Goal: Information Seeking & Learning: Learn about a topic

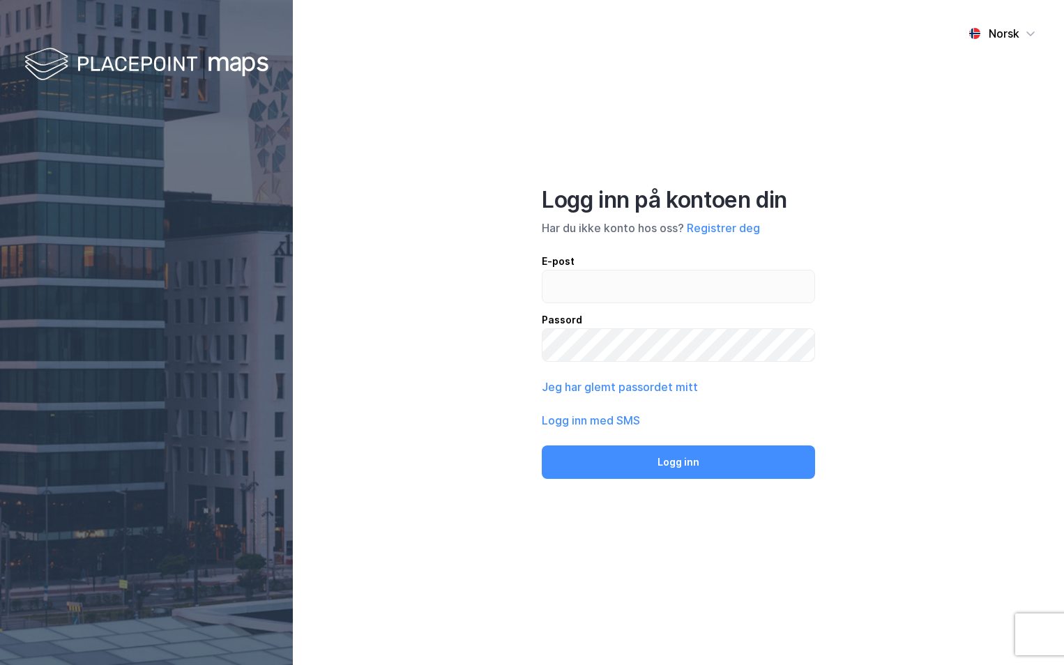
click at [563, 284] on input "email" at bounding box center [678, 287] width 272 height 32
type input "[PERSON_NAME][EMAIL_ADDRESS][DOMAIN_NAME]"
click at [542, 446] on button "Logg inn" at bounding box center [678, 462] width 273 height 33
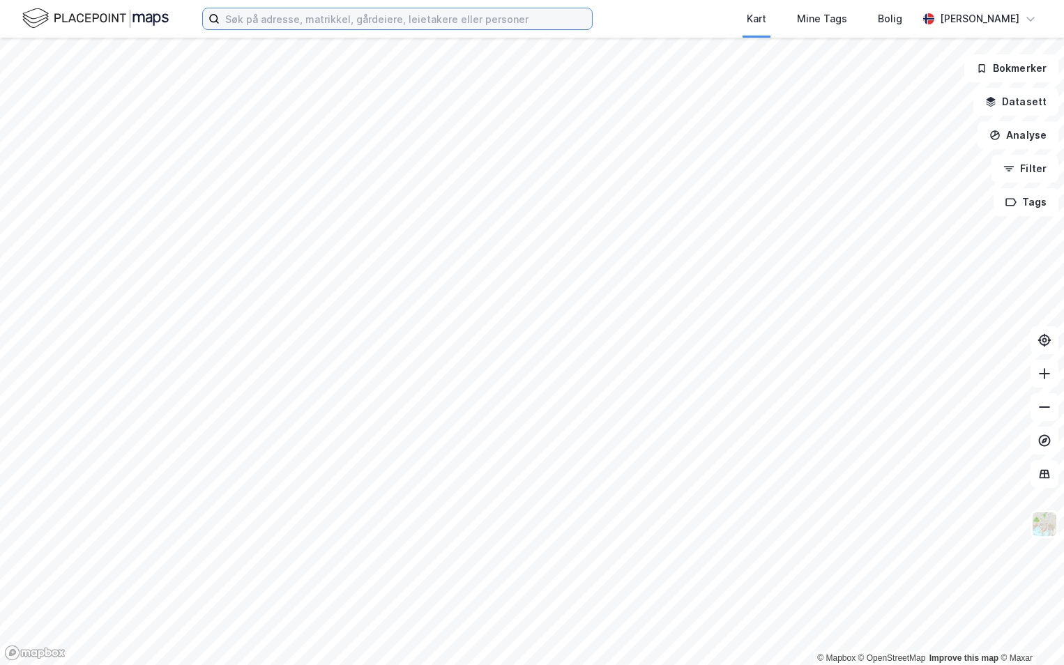
click at [252, 21] on input at bounding box center [406, 18] width 372 height 21
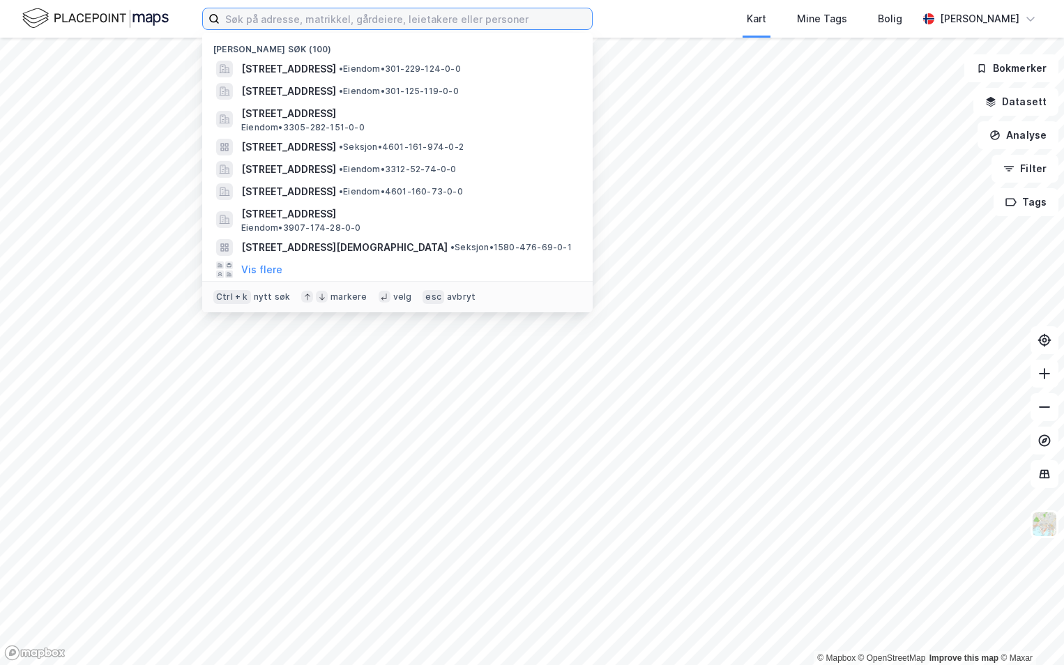
paste input "301-215/153/0/0"
type input "301-215/153/0/0"
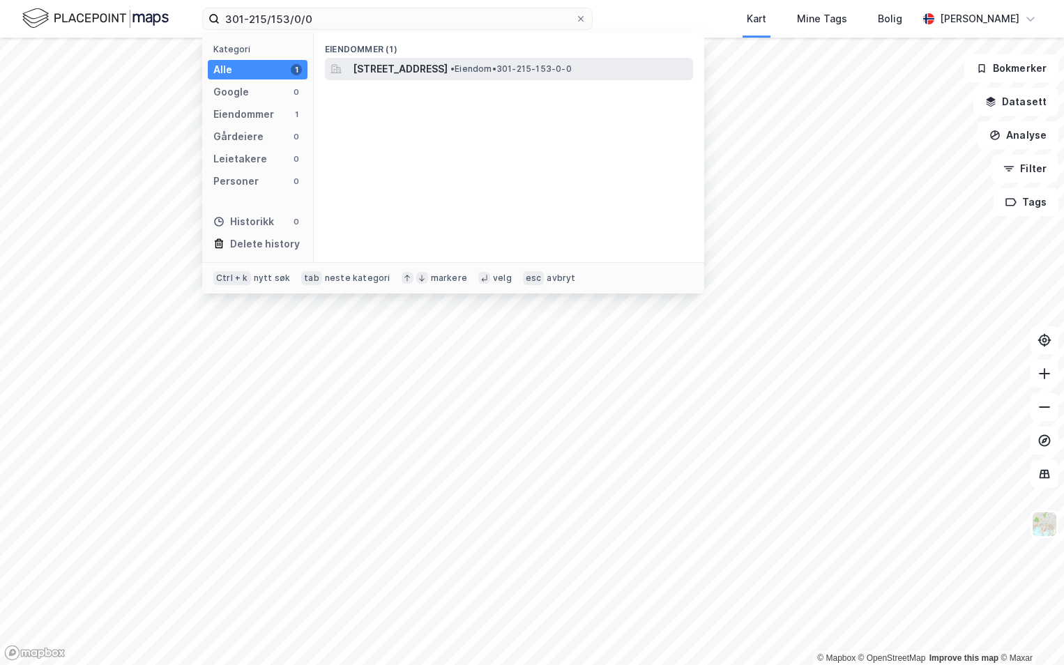
click at [404, 64] on span "[STREET_ADDRESS]" at bounding box center [400, 69] width 95 height 17
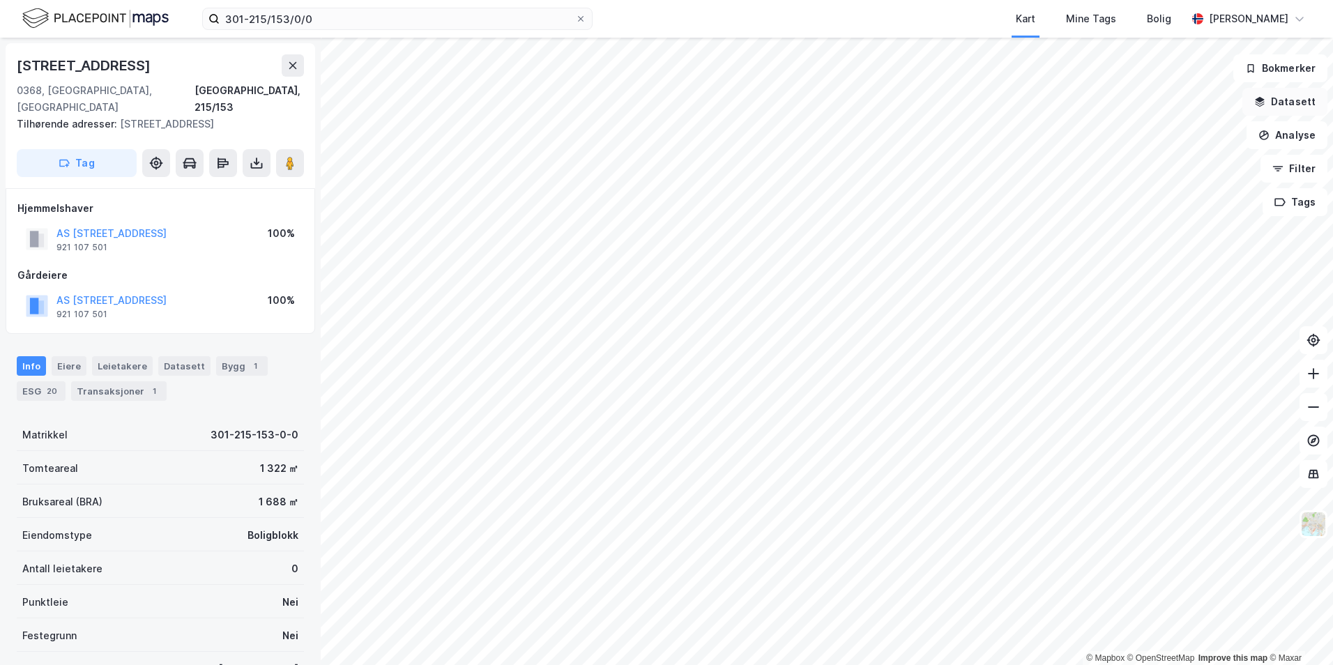
click at [1063, 101] on button "Datasett" at bounding box center [1285, 102] width 85 height 28
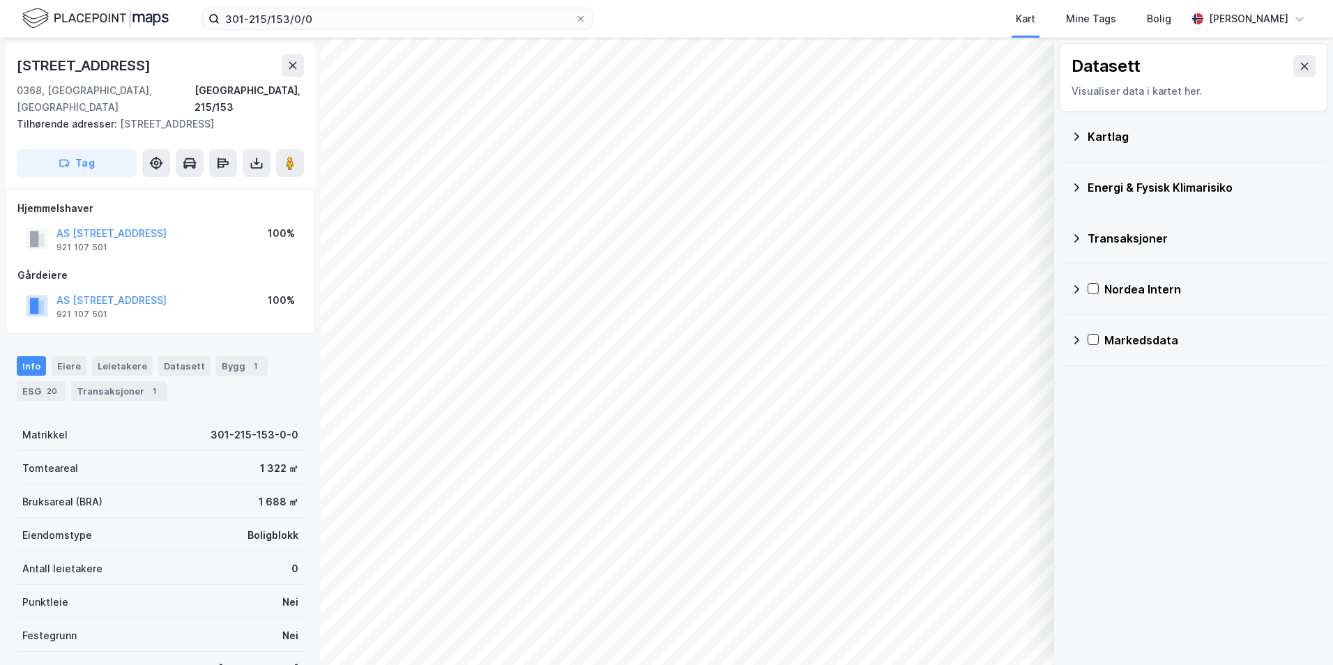
click at [1063, 130] on div "Kartlag" at bounding box center [1202, 136] width 229 height 17
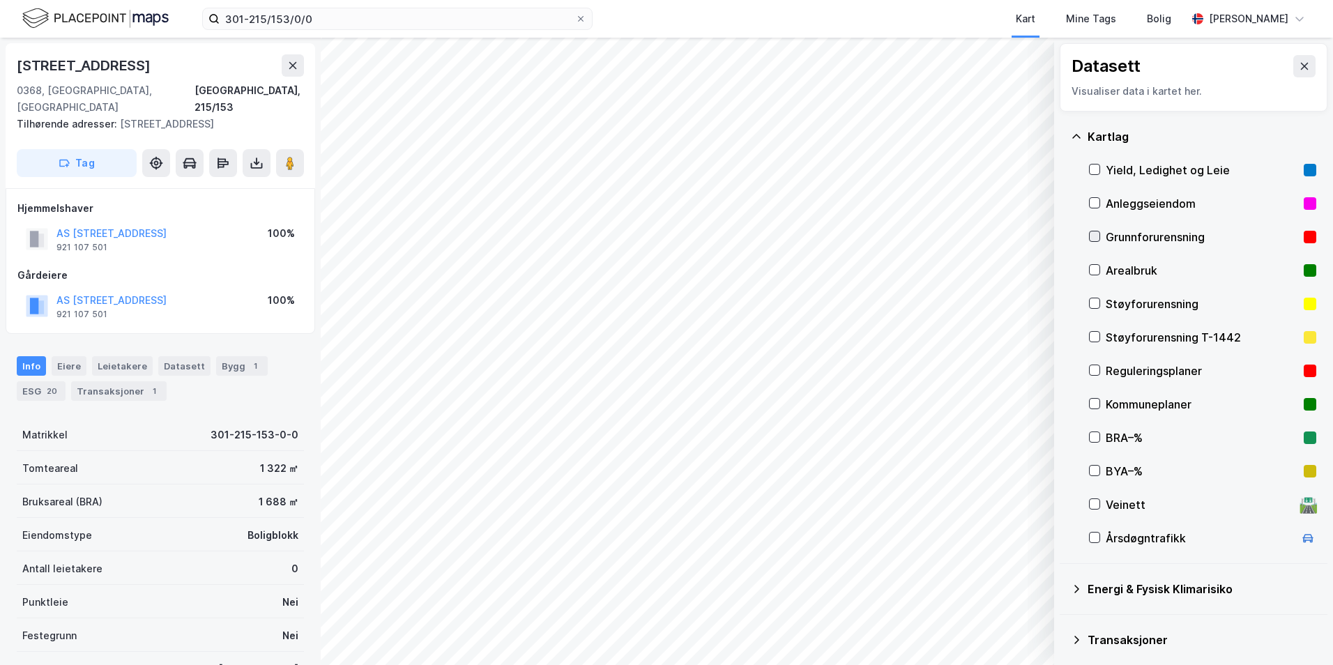
click at [1063, 236] on icon at bounding box center [1095, 236] width 10 height 10
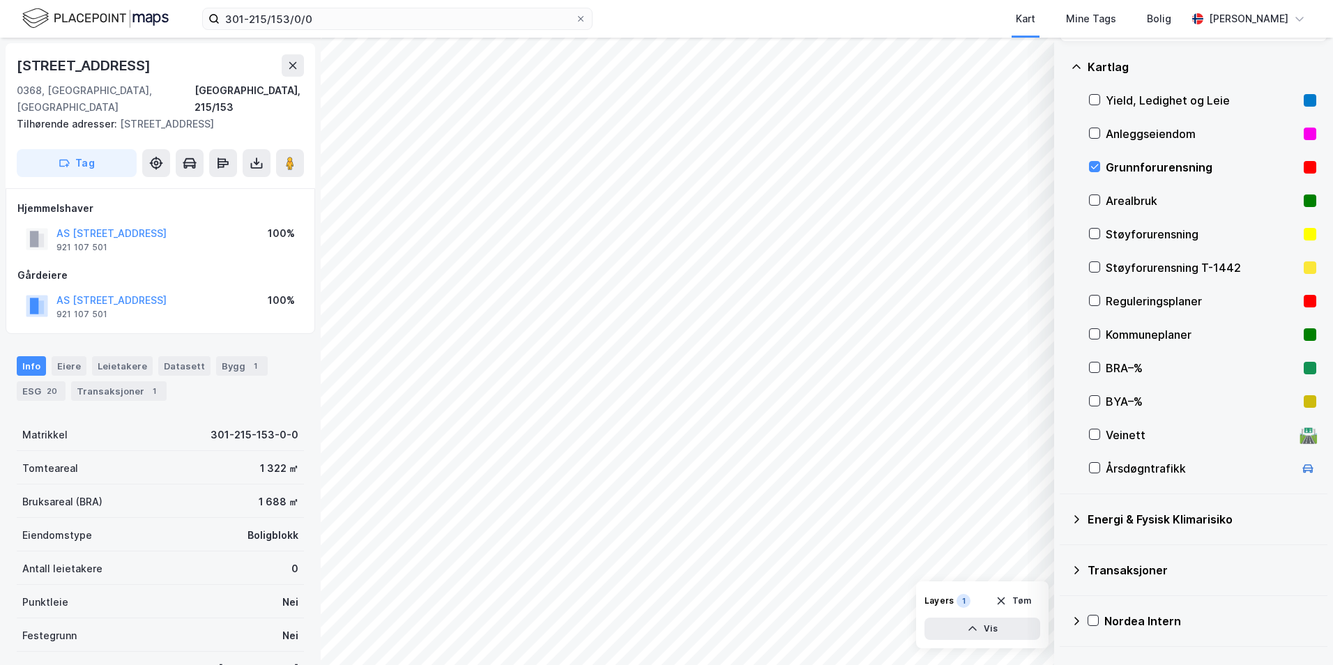
click at [1063, 520] on icon at bounding box center [1076, 519] width 5 height 8
click at [1063, 553] on icon at bounding box center [1112, 552] width 8 height 5
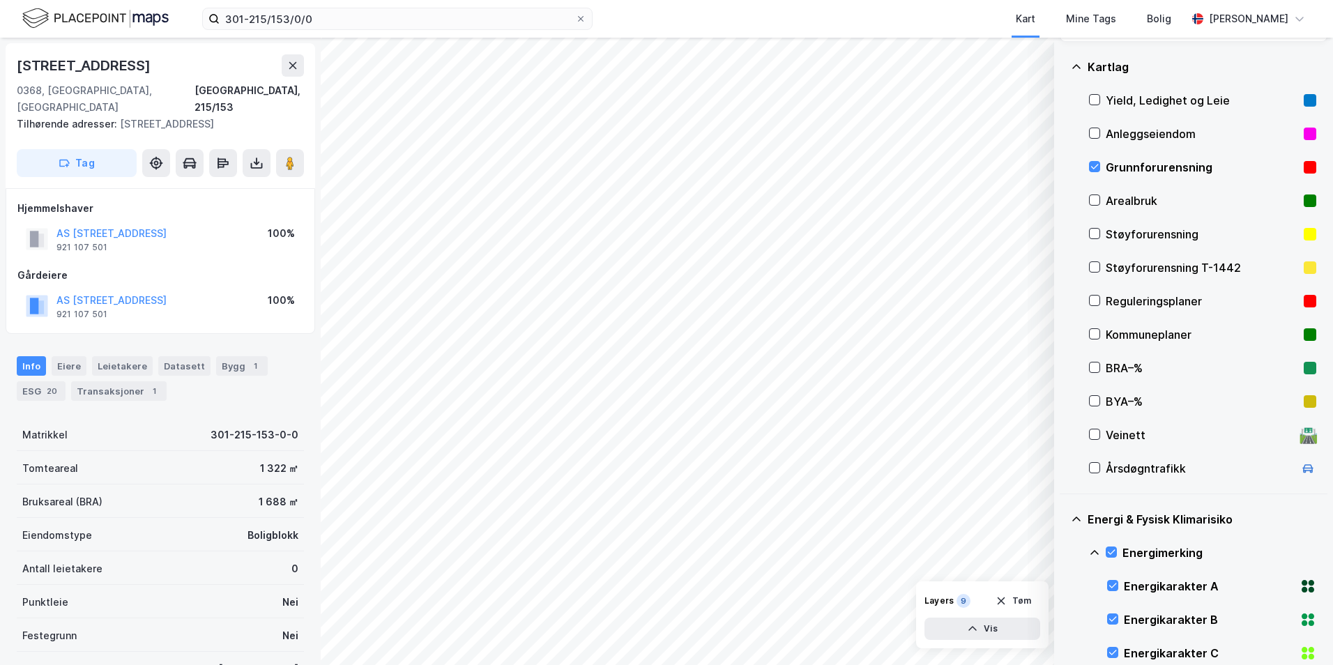
click at [1063, 553] on icon at bounding box center [1095, 552] width 8 height 5
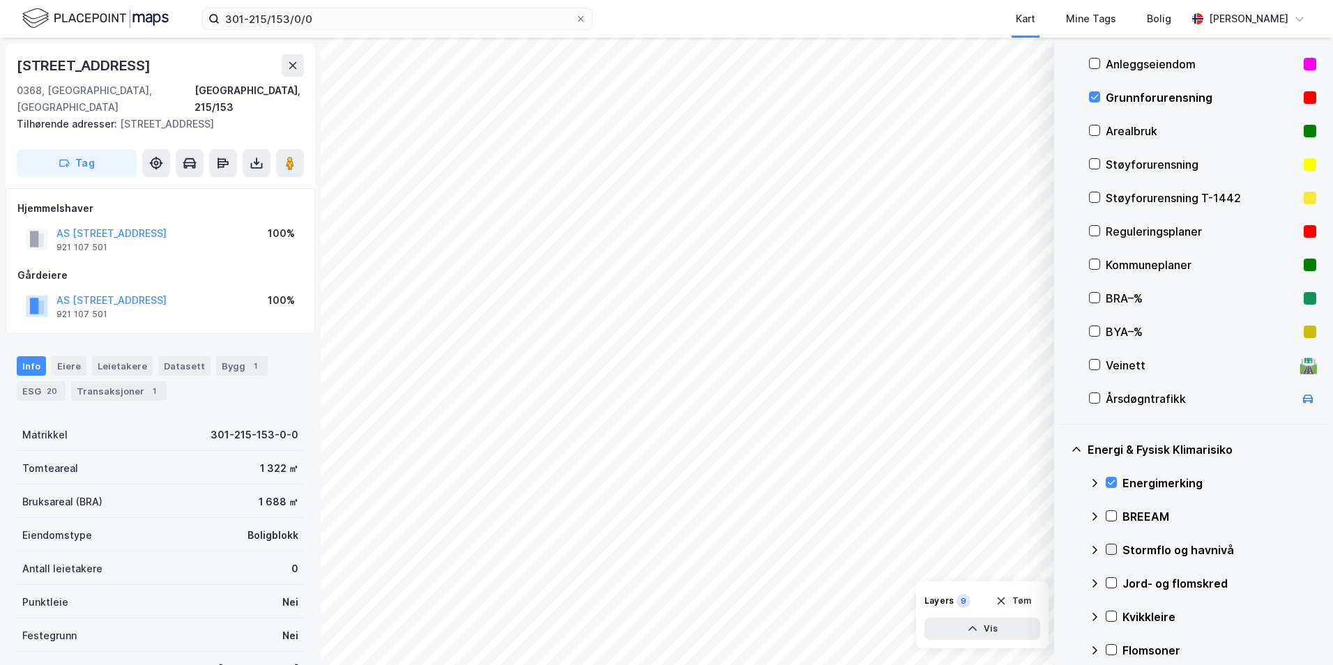
click at [1063, 550] on icon at bounding box center [1112, 550] width 10 height 10
click at [1063, 551] on icon at bounding box center [1094, 550] width 11 height 11
click at [1063, 579] on icon at bounding box center [1112, 583] width 10 height 10
click at [1063, 582] on icon at bounding box center [1094, 583] width 11 height 11
click at [1063, 617] on icon at bounding box center [1112, 617] width 10 height 10
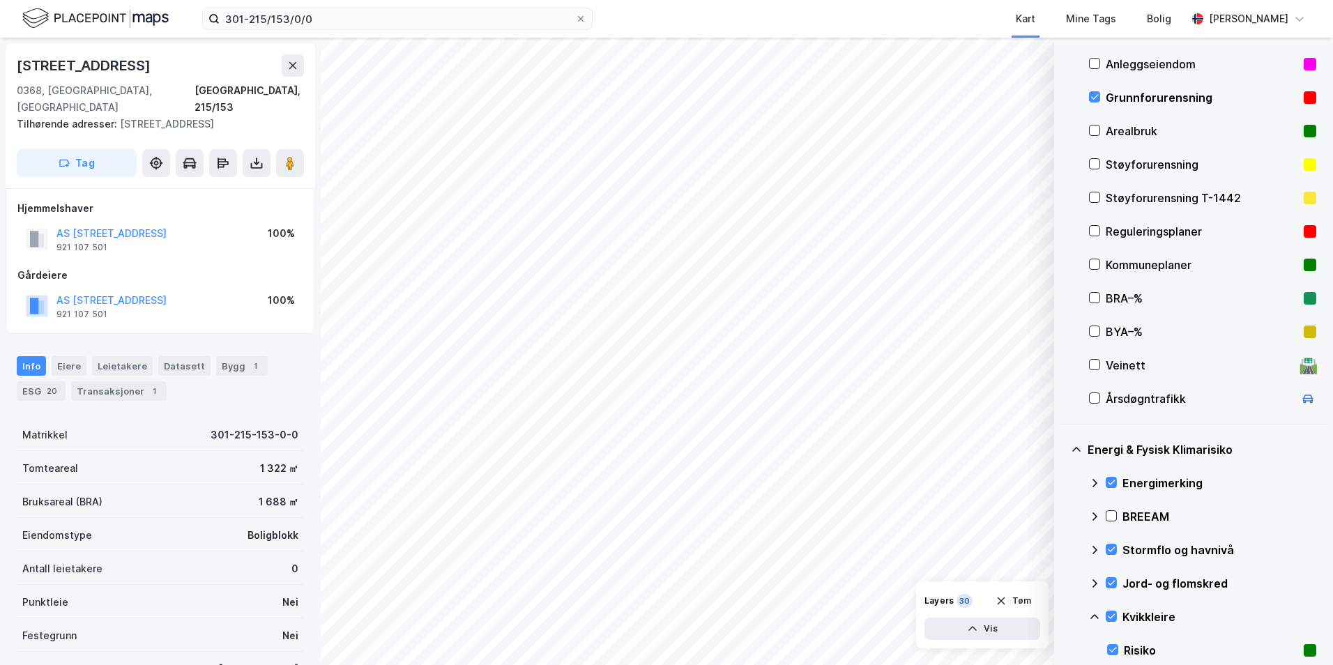
click at [1063, 615] on icon at bounding box center [1094, 617] width 11 height 11
click at [1063, 652] on icon at bounding box center [1112, 650] width 10 height 10
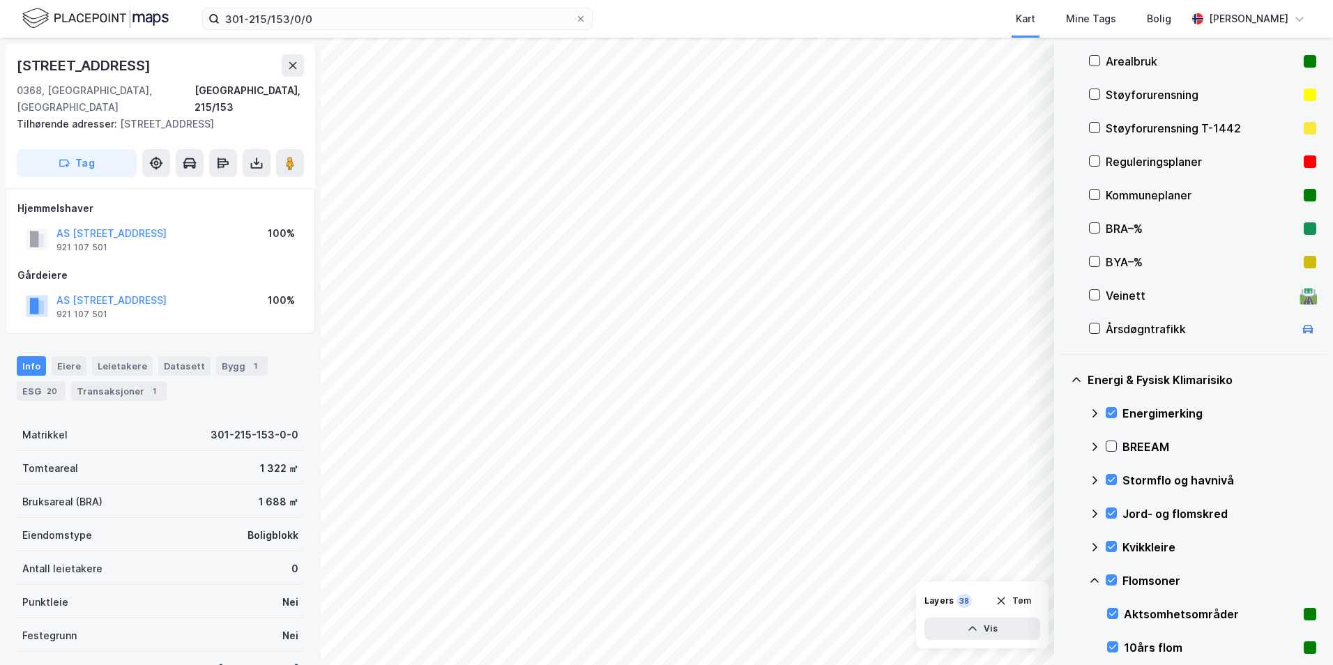
click at [1063, 575] on icon at bounding box center [1094, 580] width 11 height 11
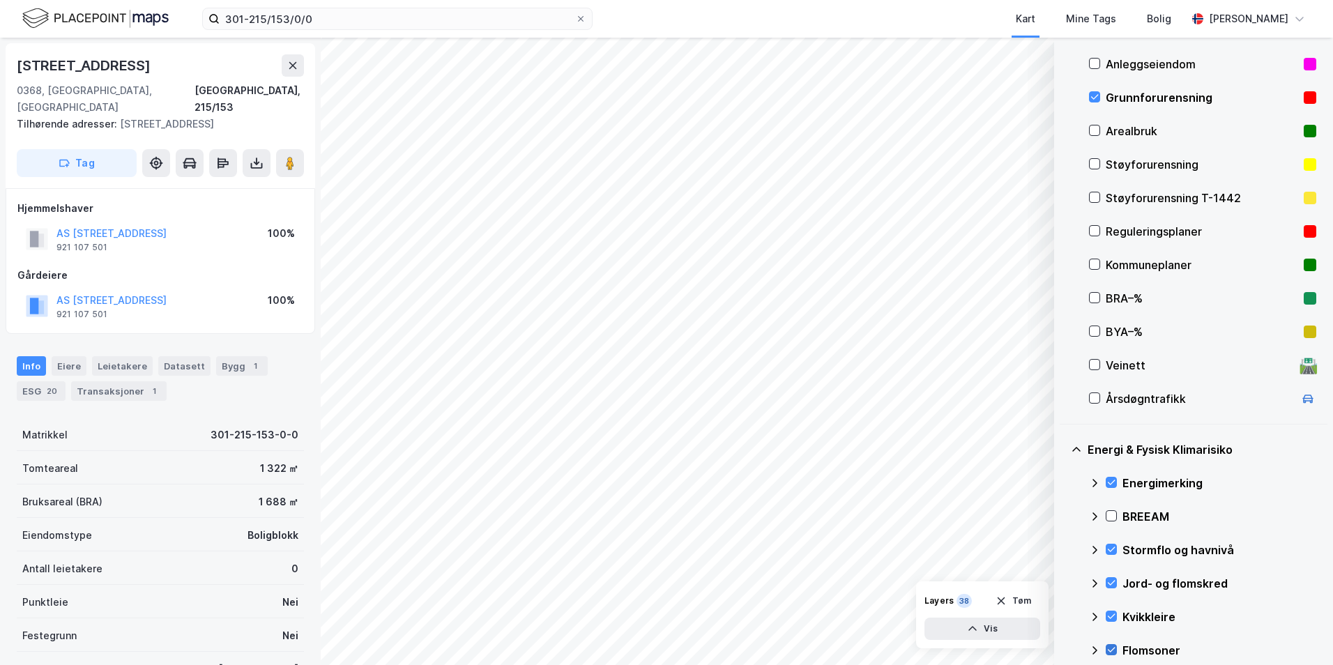
click at [1063, 645] on icon at bounding box center [1112, 650] width 10 height 10
click at [1063, 652] on icon at bounding box center [1094, 650] width 11 height 11
click at [1063, 615] on icon at bounding box center [1112, 616] width 8 height 5
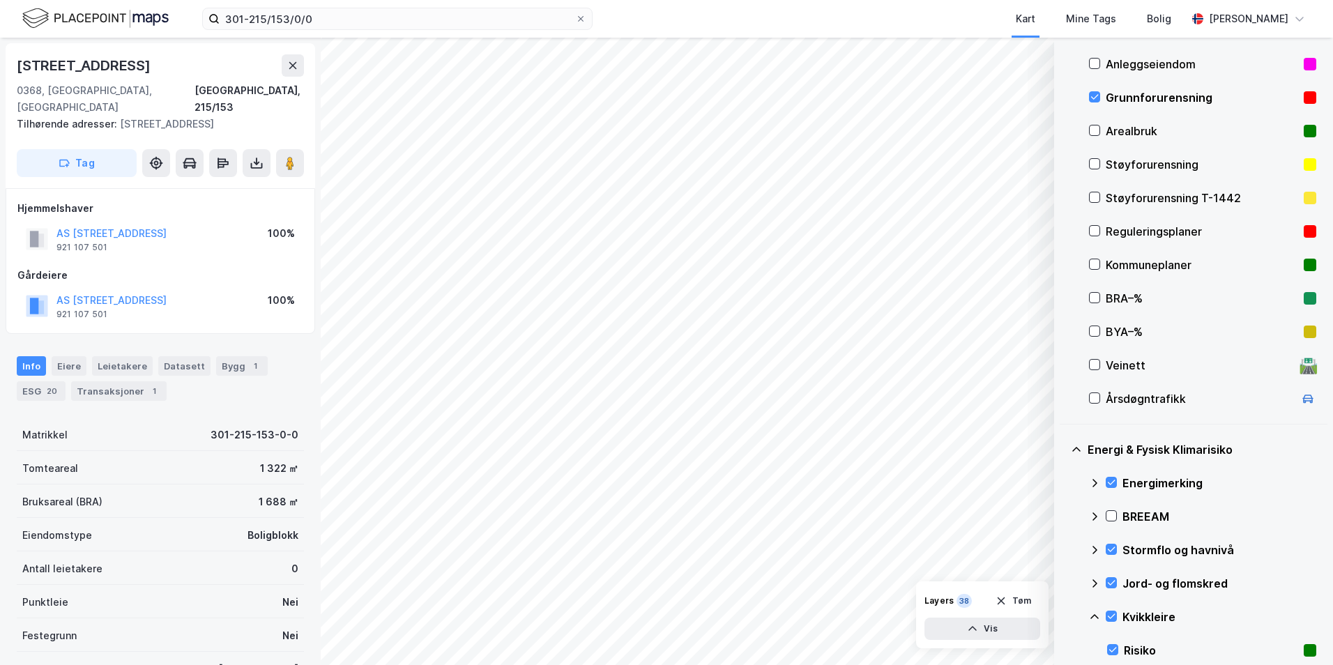
click at [1063, 617] on icon at bounding box center [1094, 617] width 11 height 11
click at [1063, 547] on icon at bounding box center [1112, 550] width 10 height 10
click at [1063, 551] on icon at bounding box center [1094, 550] width 11 height 11
